Goal: Check status: Check status

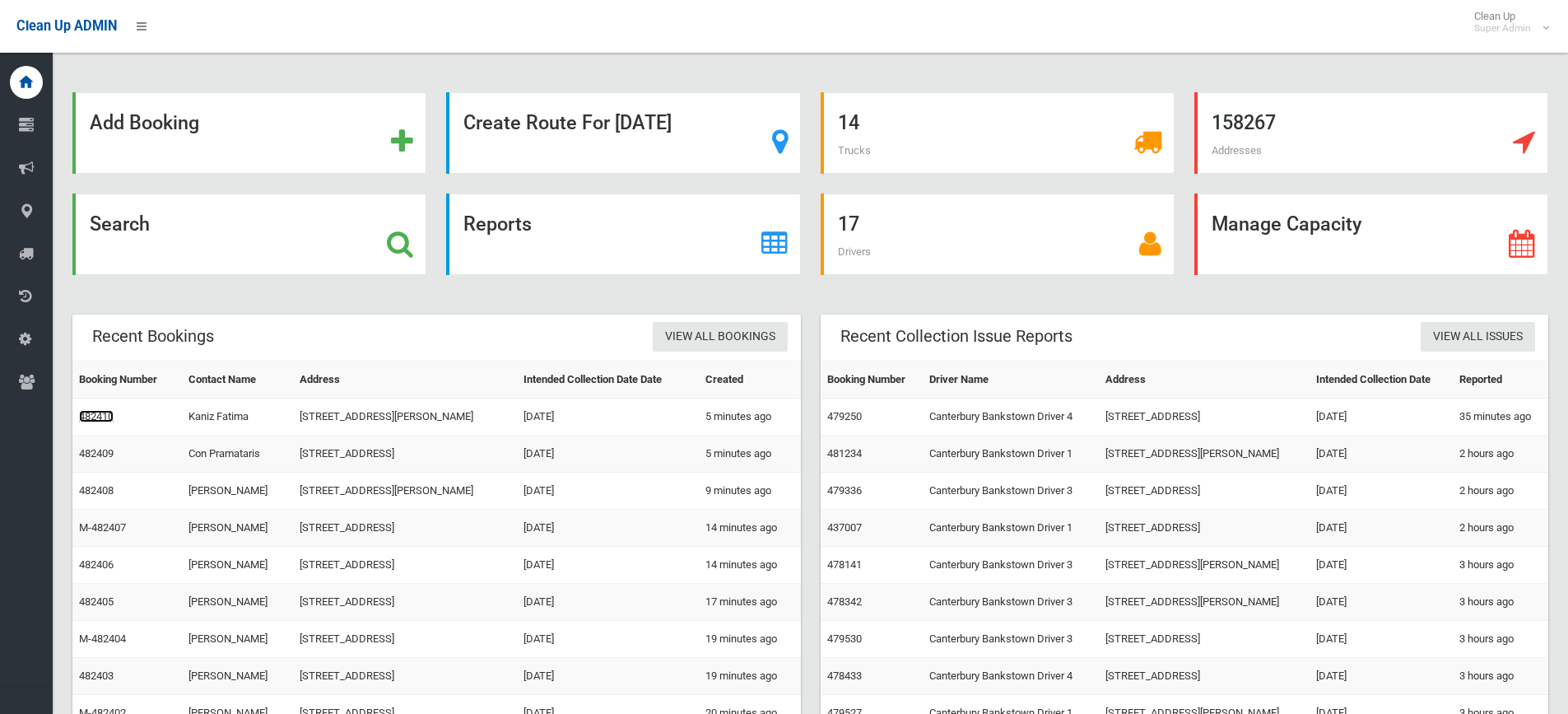
click at [102, 422] on link "482410" at bounding box center [96, 416] width 35 height 12
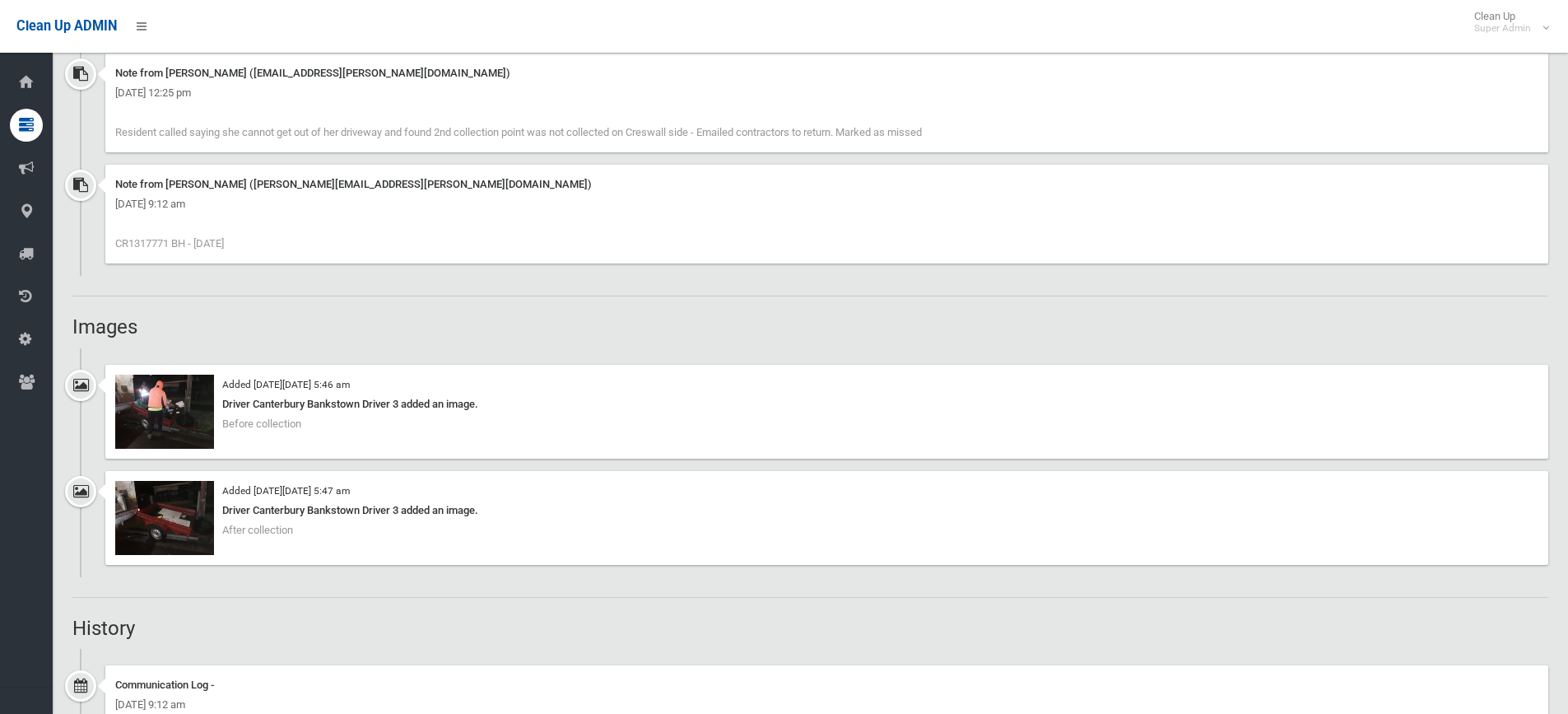
scroll to position [1482, 0]
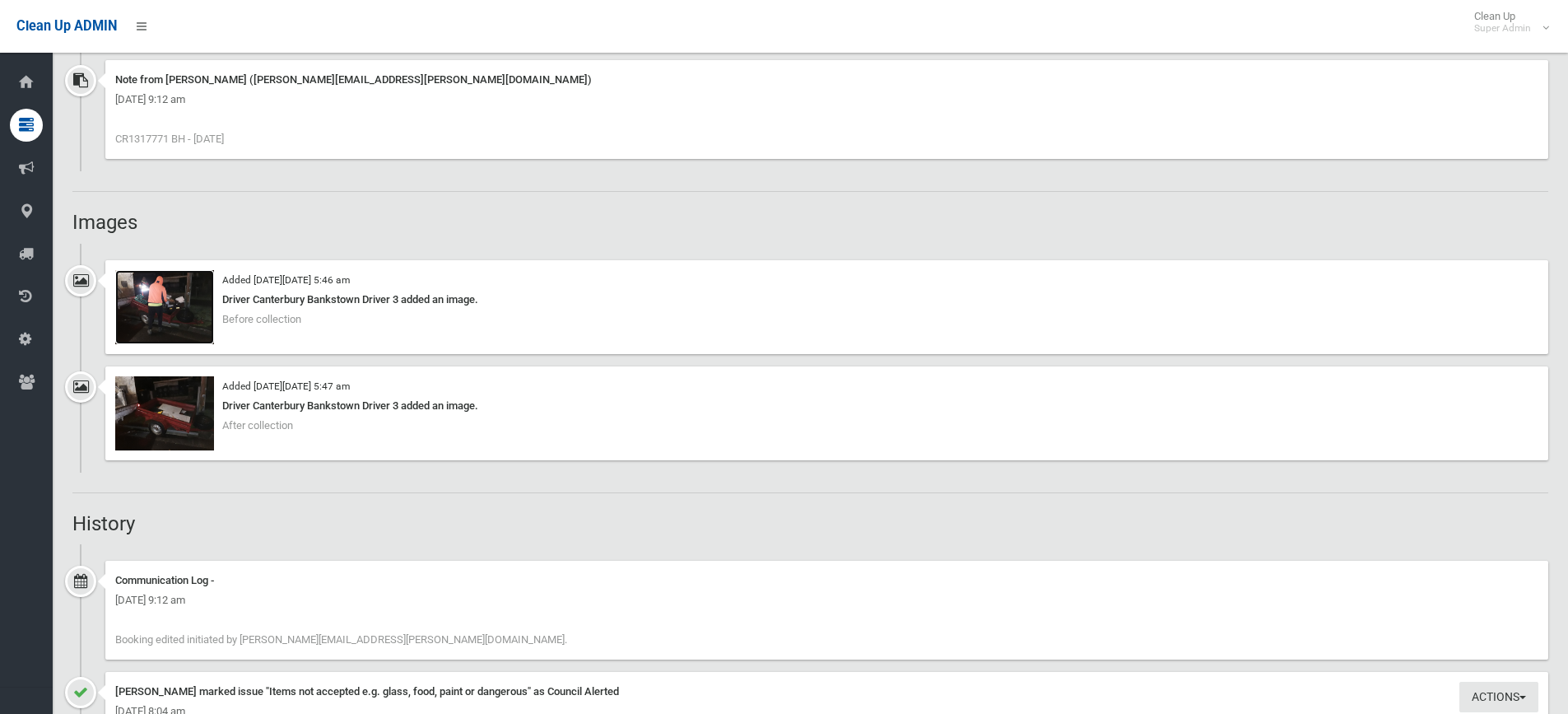
click at [170, 307] on img at bounding box center [164, 307] width 99 height 74
click at [171, 413] on img at bounding box center [164, 413] width 99 height 74
click at [148, 299] on img at bounding box center [164, 307] width 99 height 74
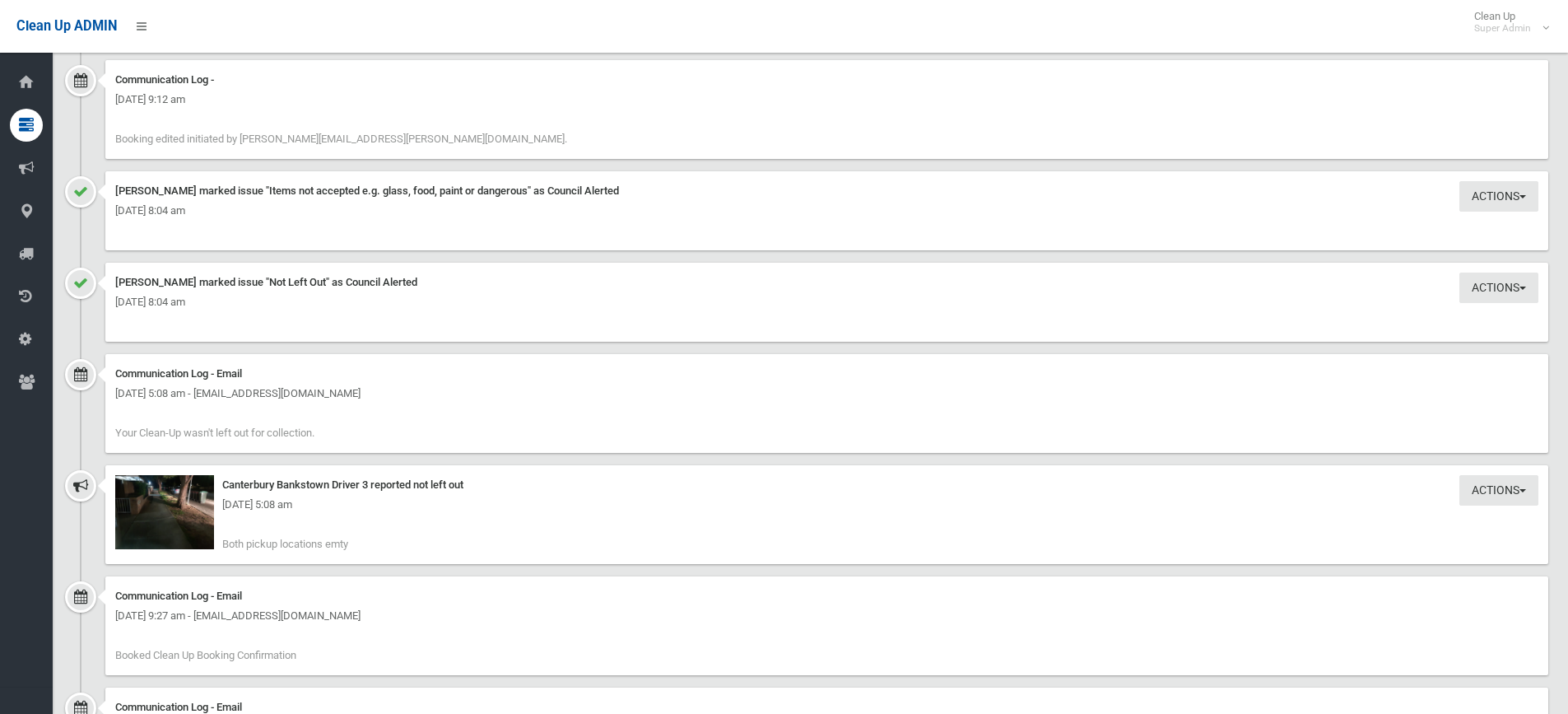
scroll to position [1976, 0]
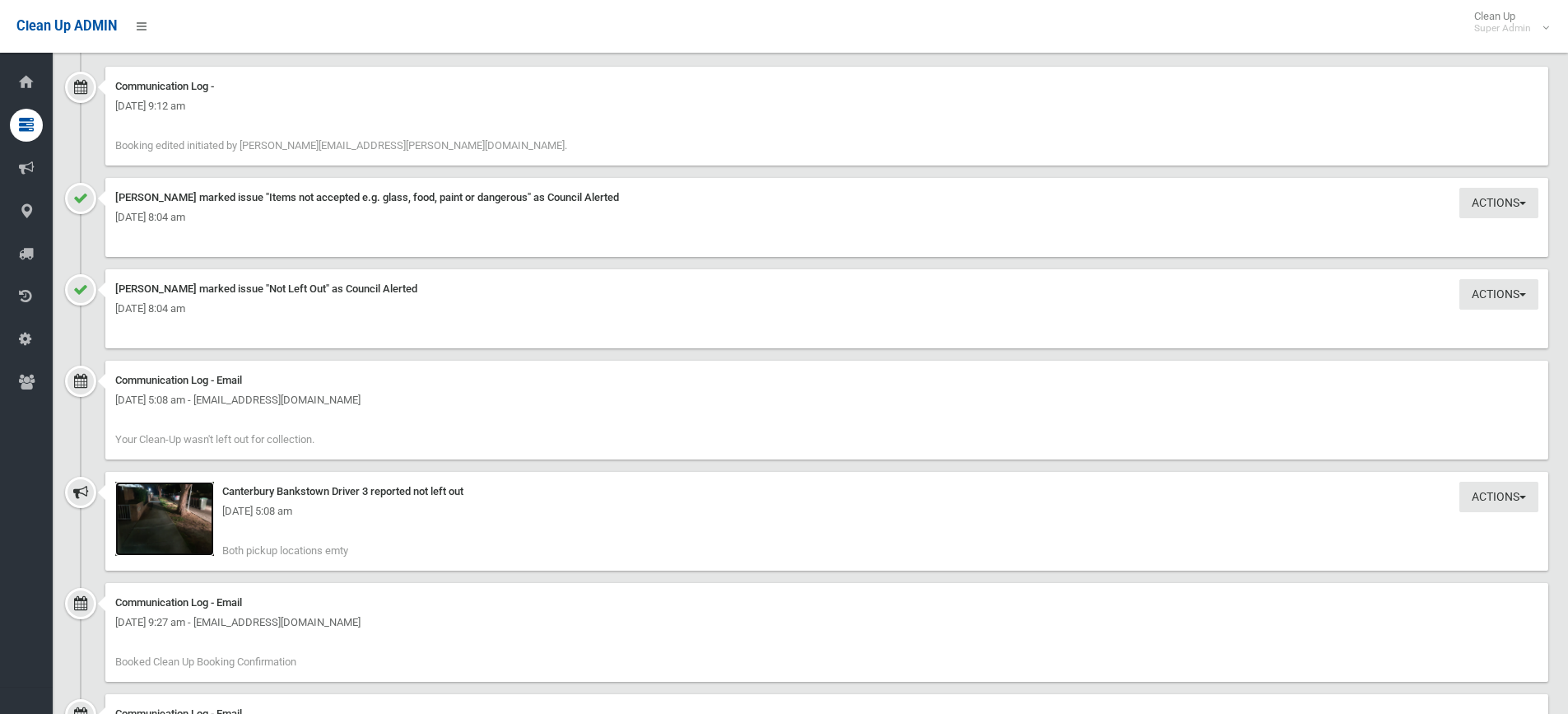
click at [170, 529] on img at bounding box center [164, 518] width 99 height 74
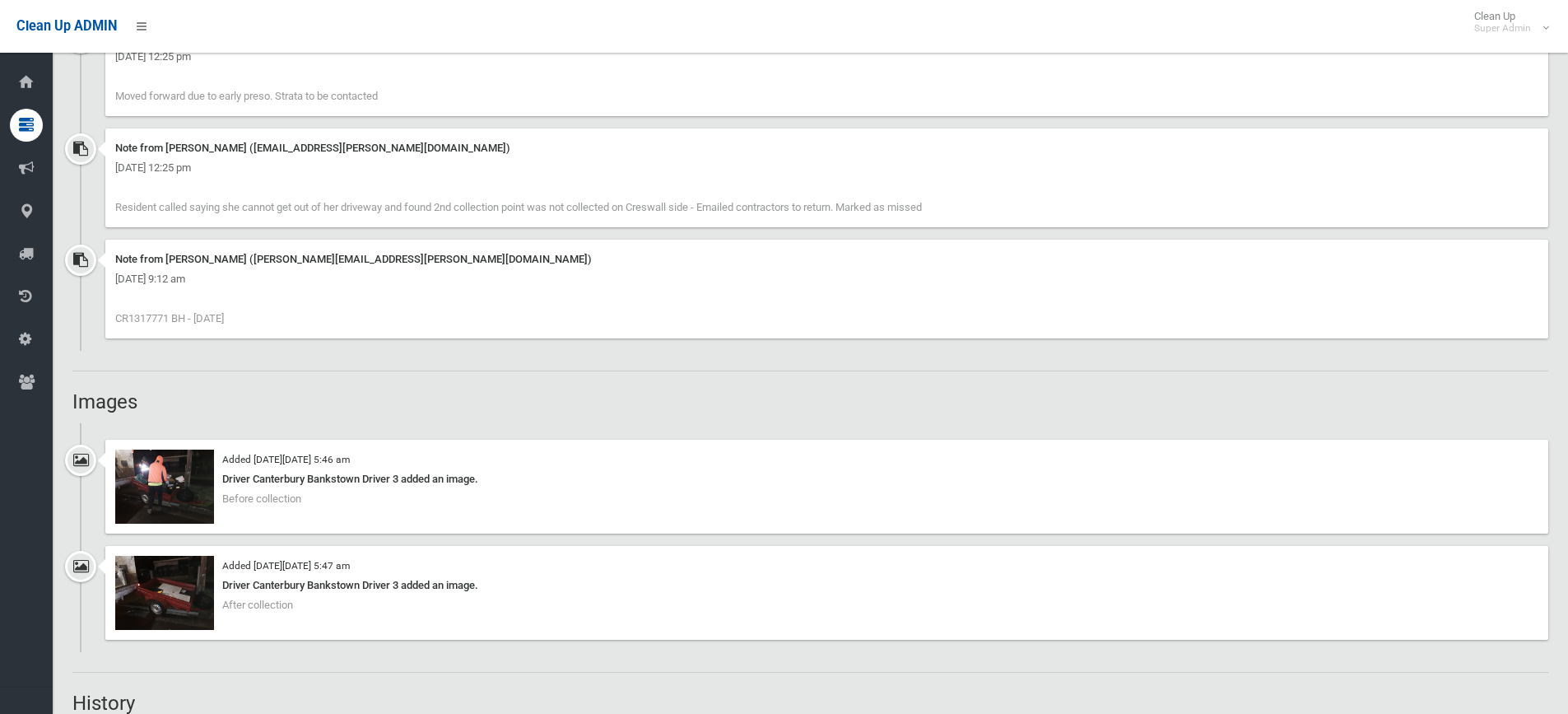
scroll to position [1207, 0]
